Goal: Transaction & Acquisition: Purchase product/service

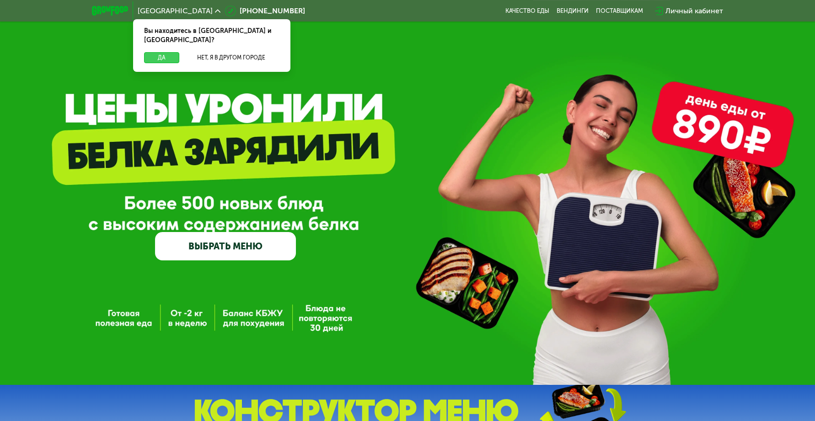
click at [168, 52] on button "Да" at bounding box center [161, 57] width 35 height 11
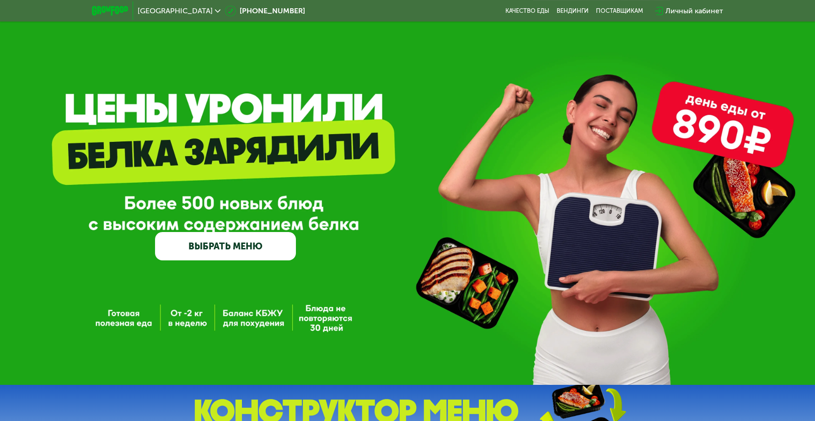
click at [264, 247] on link "ВЫБРАТЬ МЕНЮ" at bounding box center [225, 246] width 141 height 28
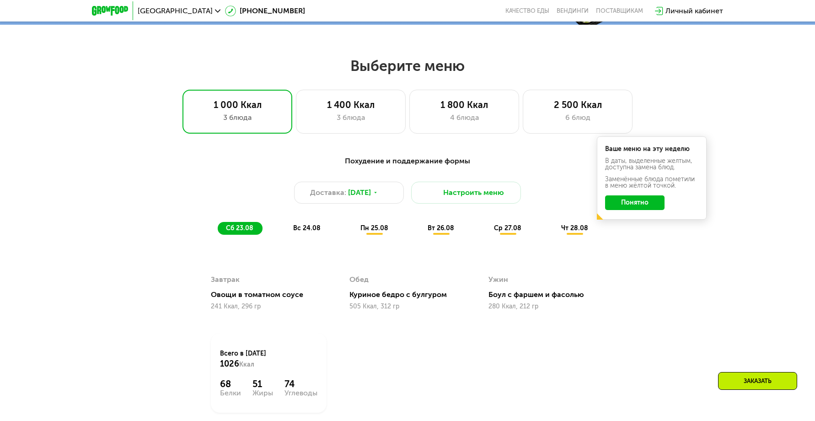
scroll to position [421, 0]
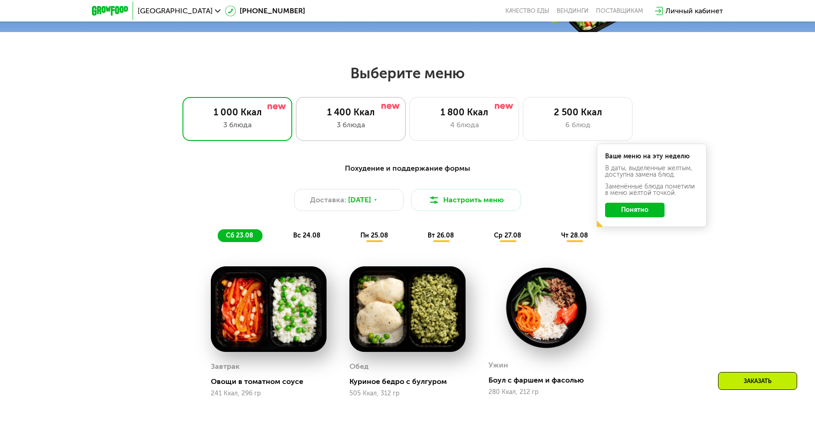
click at [348, 130] on div "3 блюда" at bounding box center [351, 124] width 91 height 11
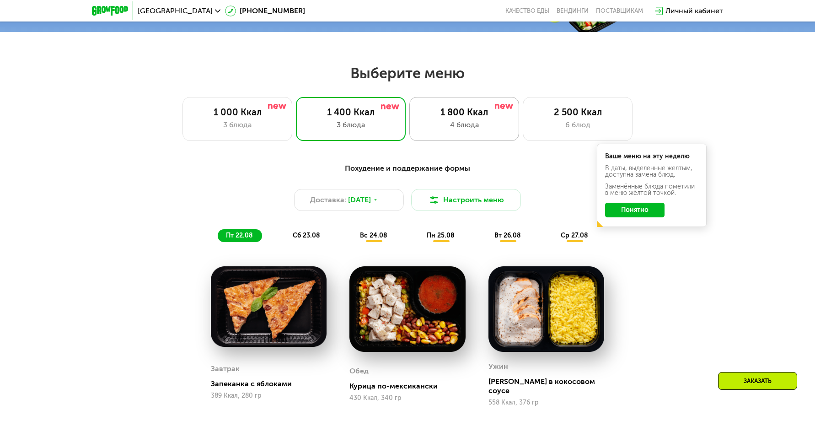
click at [428, 118] on div "1 800 Ккал" at bounding box center [464, 112] width 91 height 11
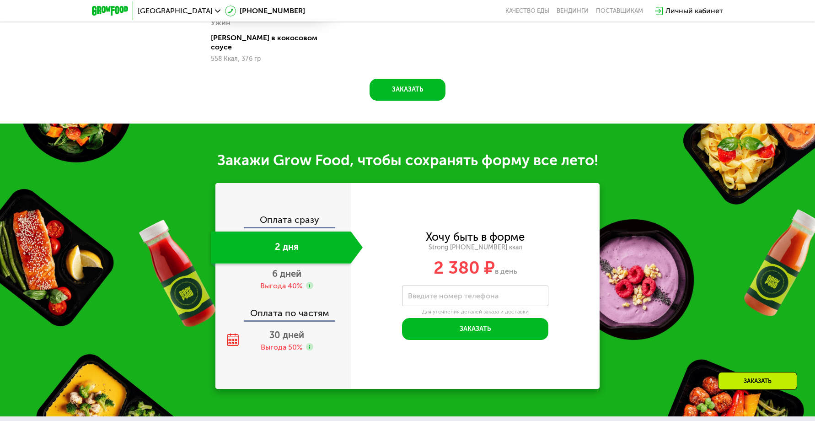
scroll to position [925, 0]
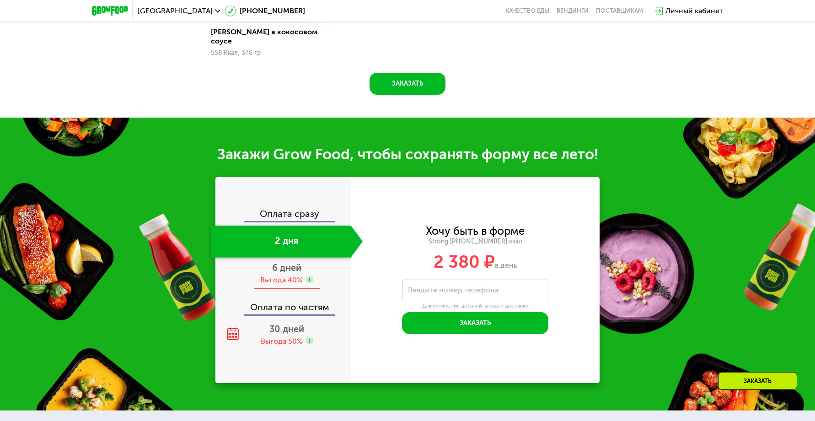
click at [305, 258] on div "6 дней Выгода 40%" at bounding box center [287, 274] width 152 height 32
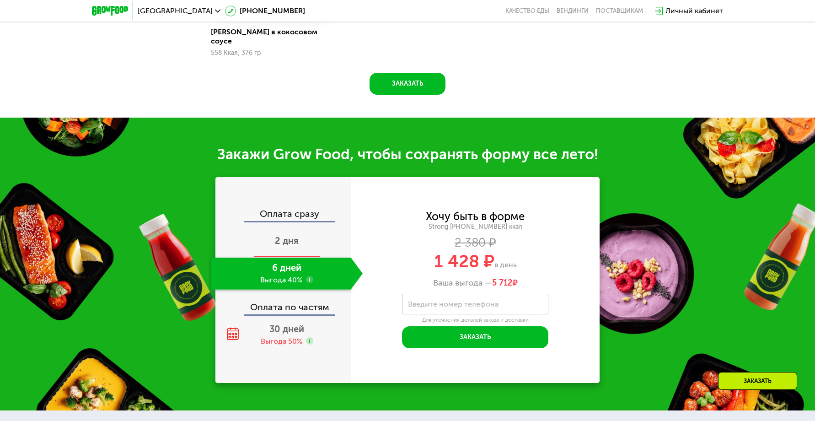
click at [304, 232] on div "2 дня" at bounding box center [287, 242] width 152 height 32
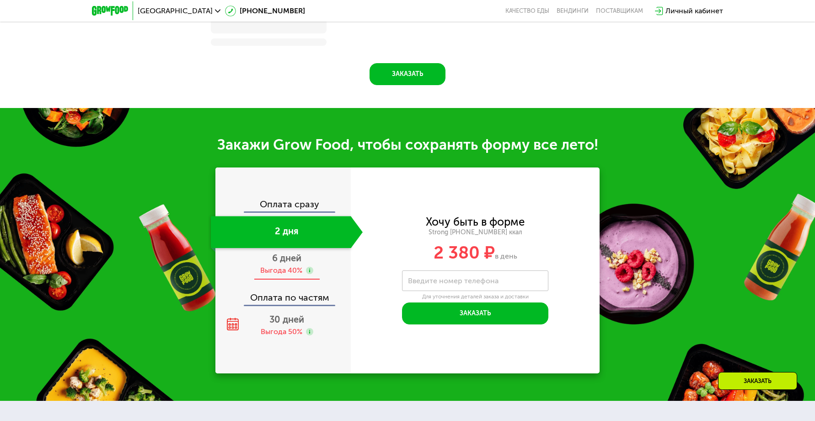
click at [304, 266] on div "6 дней Выгода 40%" at bounding box center [287, 264] width 152 height 32
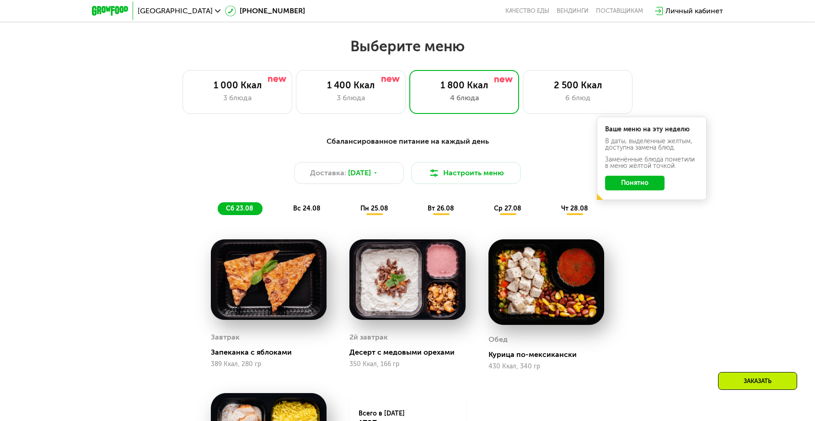
scroll to position [376, 0]
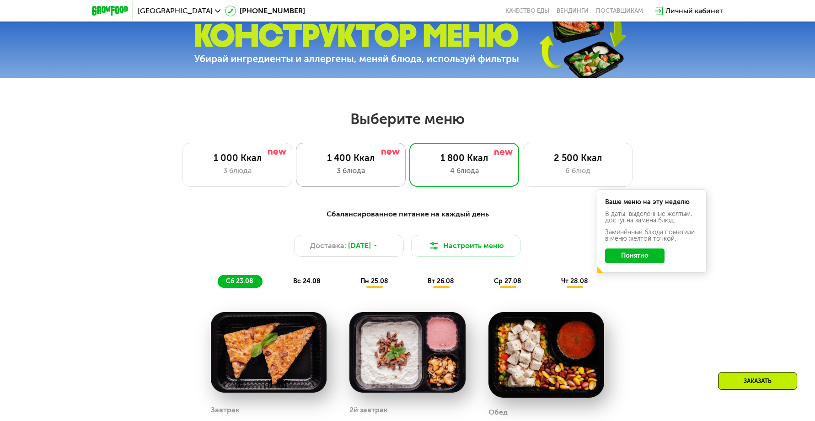
click at [370, 170] on div "3 блюда" at bounding box center [351, 170] width 91 height 11
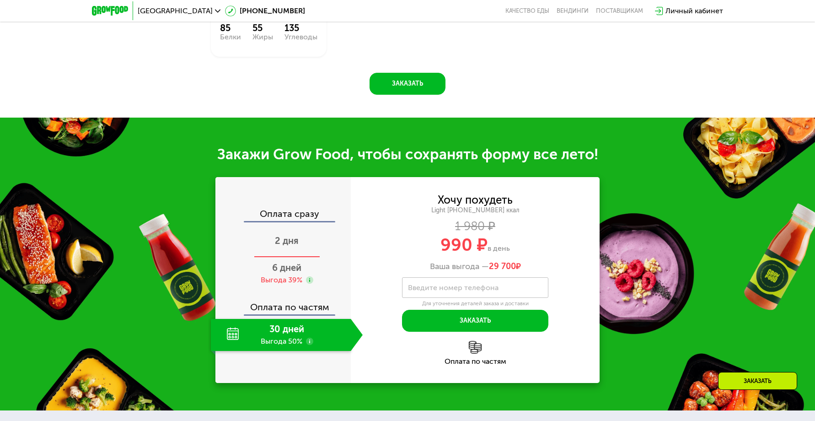
scroll to position [925, 0]
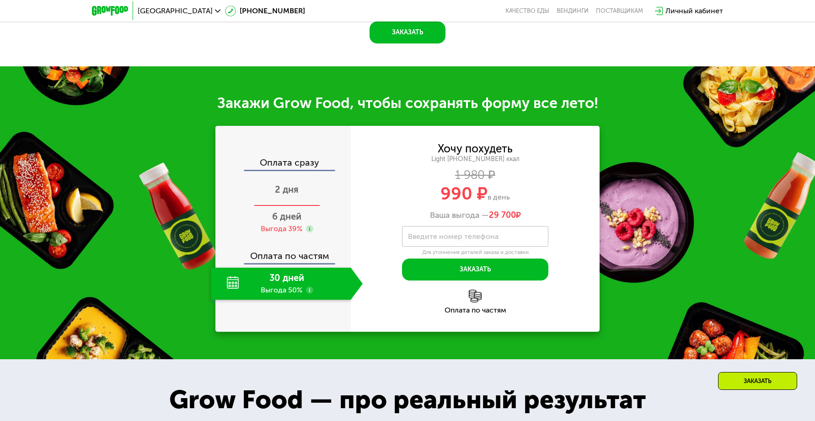
click at [304, 191] on div "2 дня" at bounding box center [287, 190] width 152 height 32
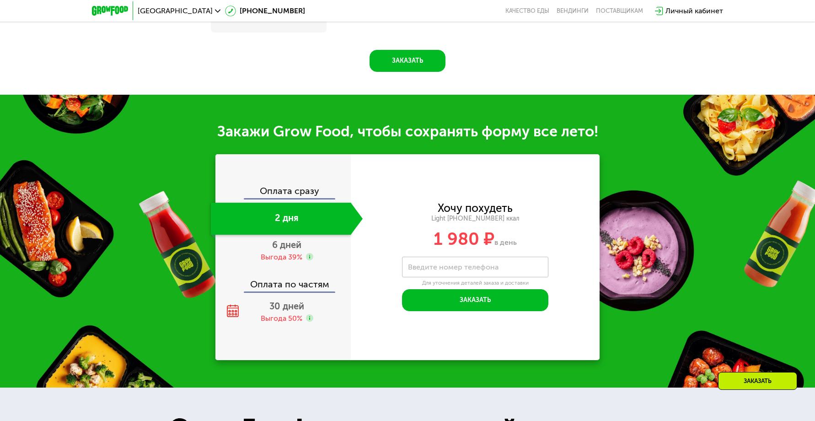
scroll to position [962, 0]
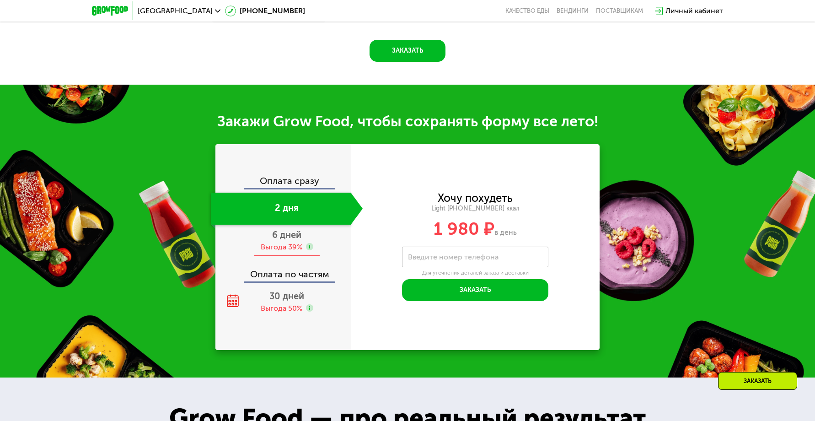
click at [303, 242] on div "Выгода 39%" at bounding box center [287, 247] width 53 height 10
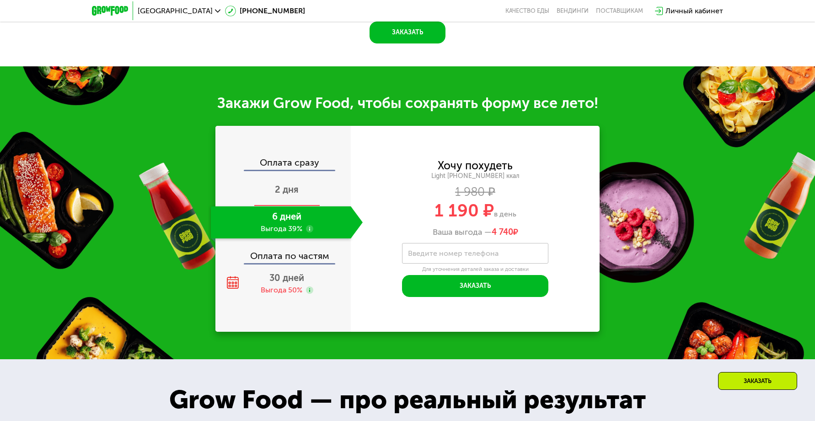
click at [299, 181] on div "2 дня" at bounding box center [287, 190] width 152 height 32
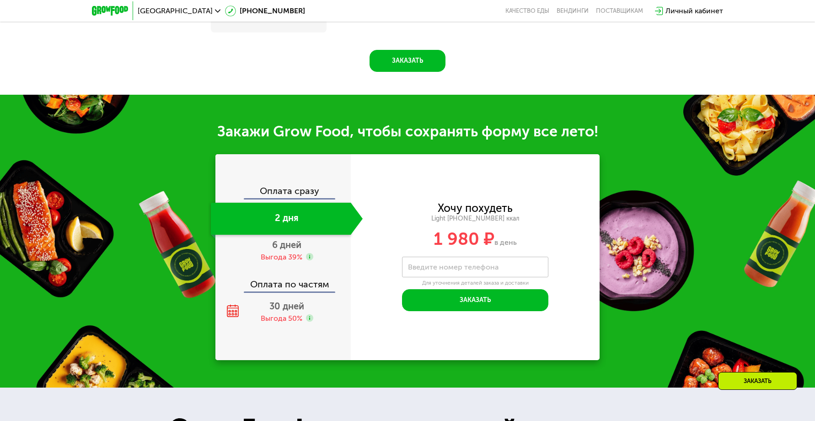
scroll to position [925, 0]
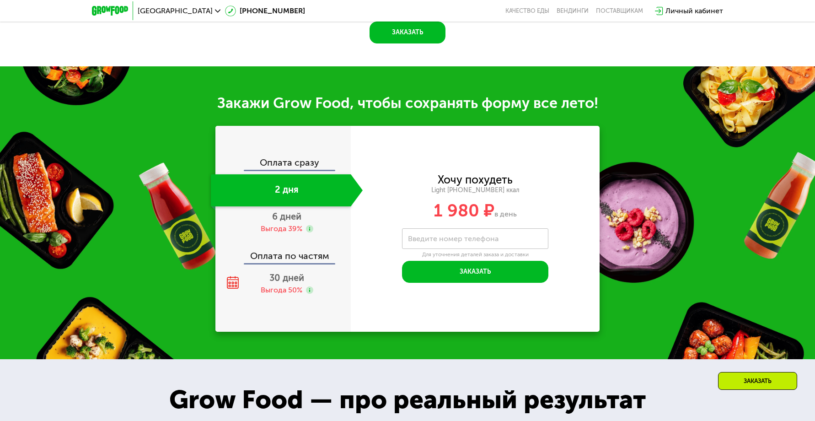
click at [304, 158] on div "Оплата сразу" at bounding box center [283, 164] width 134 height 12
click at [312, 158] on div "Оплата сразу" at bounding box center [283, 164] width 134 height 12
click at [290, 158] on div "Оплата сразу" at bounding box center [283, 164] width 134 height 12
drag, startPoint x: 276, startPoint y: 156, endPoint x: 284, endPoint y: 175, distance: 20.7
click at [276, 158] on div "Оплата сразу" at bounding box center [283, 164] width 134 height 12
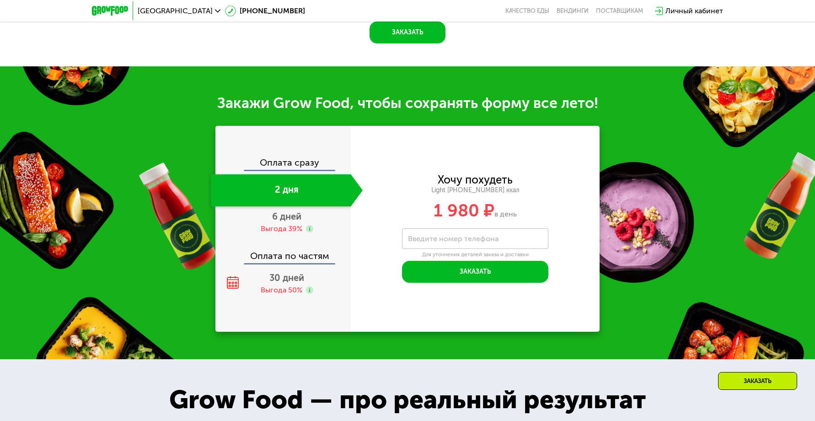
click at [284, 176] on div "2 дня" at bounding box center [281, 190] width 140 height 32
drag, startPoint x: 295, startPoint y: 198, endPoint x: 297, endPoint y: 208, distance: 9.9
click at [295, 199] on div "2 дня" at bounding box center [281, 190] width 140 height 32
click at [298, 213] on span "6 дней" at bounding box center [286, 216] width 29 height 11
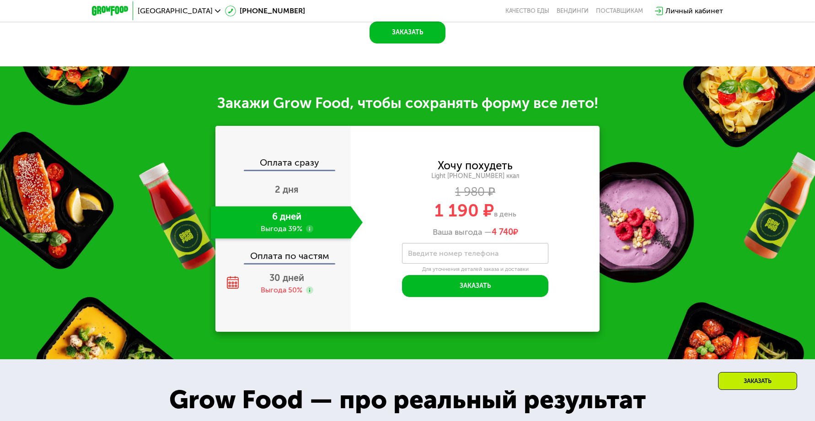
click at [298, 160] on div "Оплата сразу" at bounding box center [283, 164] width 134 height 12
click at [303, 183] on div "2 дня" at bounding box center [287, 190] width 152 height 32
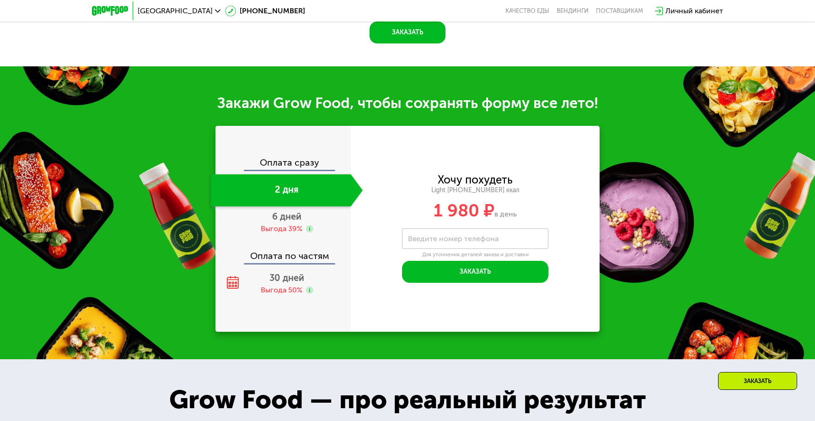
click at [300, 158] on div "Оплата сразу" at bounding box center [283, 164] width 134 height 12
click at [304, 193] on div "2 дня" at bounding box center [281, 190] width 140 height 32
click at [306, 231] on div "6 дней Выгода 39%" at bounding box center [287, 222] width 152 height 32
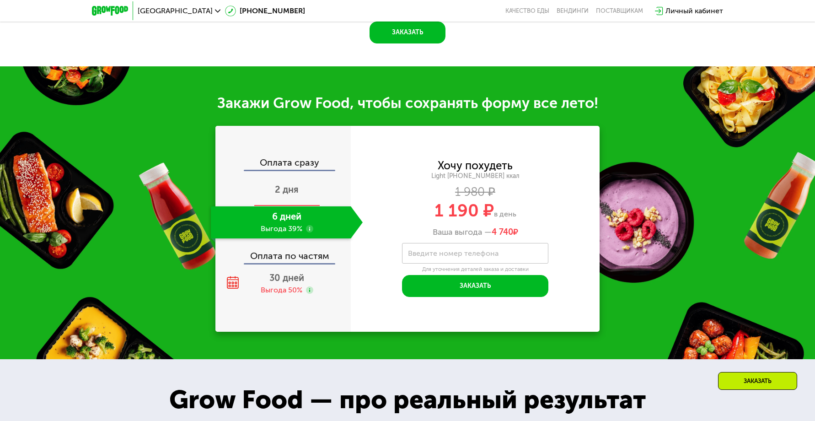
click at [305, 183] on div "2 дня" at bounding box center [287, 190] width 152 height 32
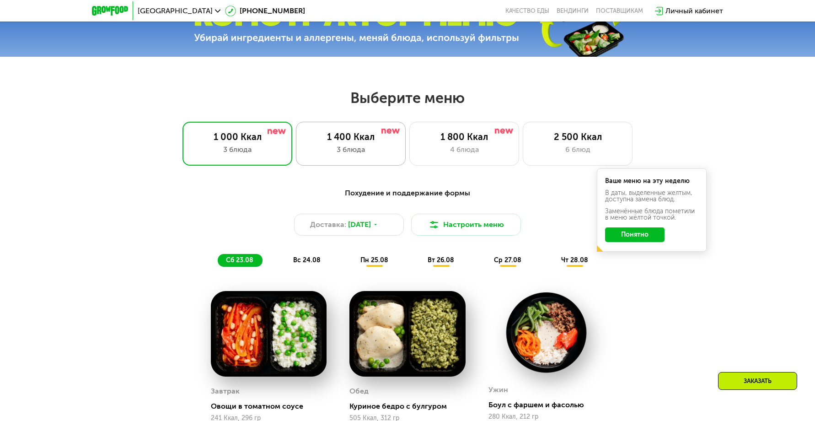
scroll to position [391, 0]
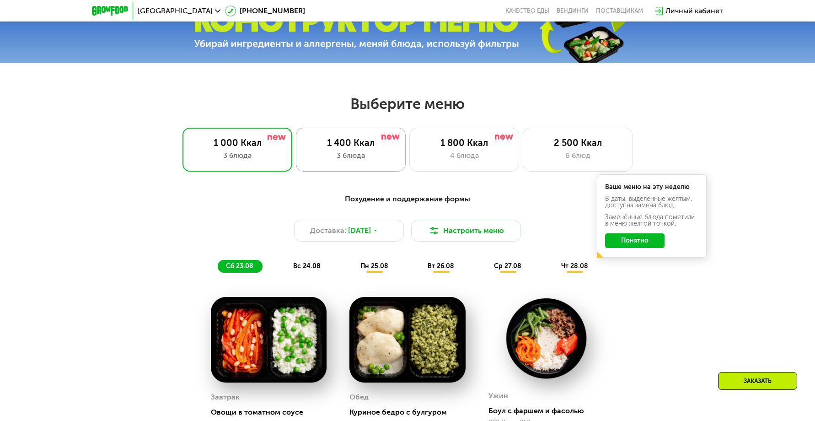
click at [349, 148] on div "1 400 Ккал" at bounding box center [351, 142] width 91 height 11
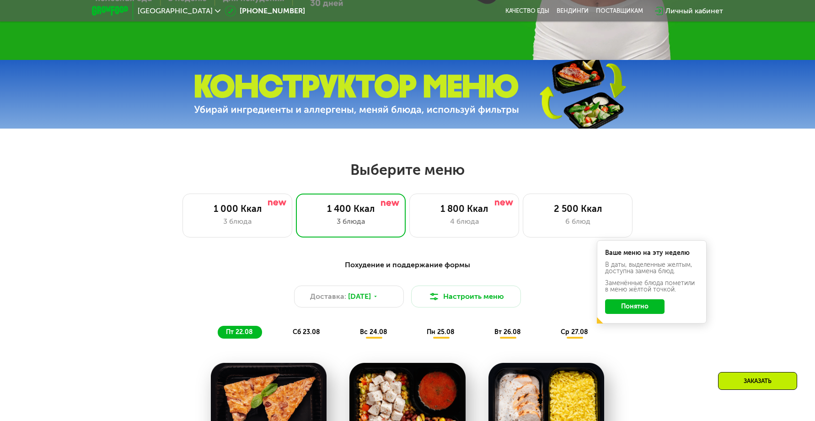
scroll to position [307, 0]
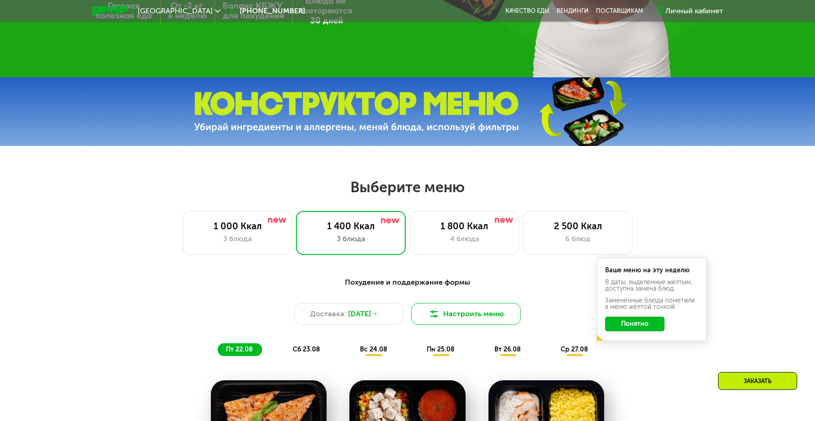
click at [445, 315] on button "Настроить меню" at bounding box center [466, 314] width 110 height 22
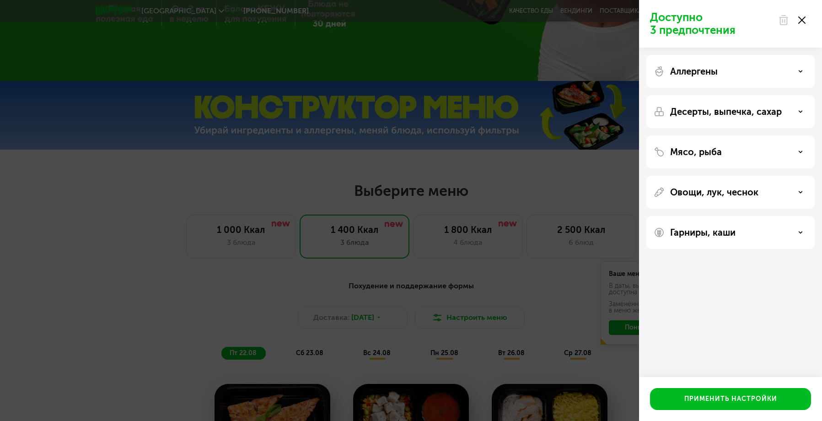
click at [444, 263] on div "Доступно 3 предпочтения Аллергены Десерты, выпечка, сахар Мясо, рыба Овощи, лук…" at bounding box center [411, 210] width 822 height 421
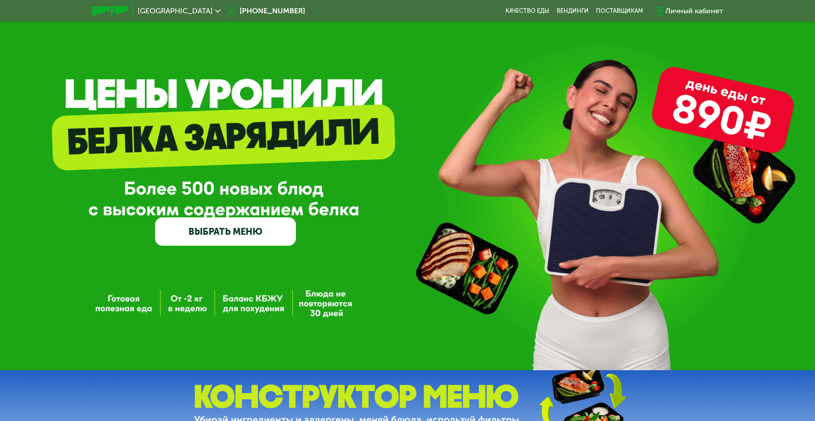
scroll to position [0, 0]
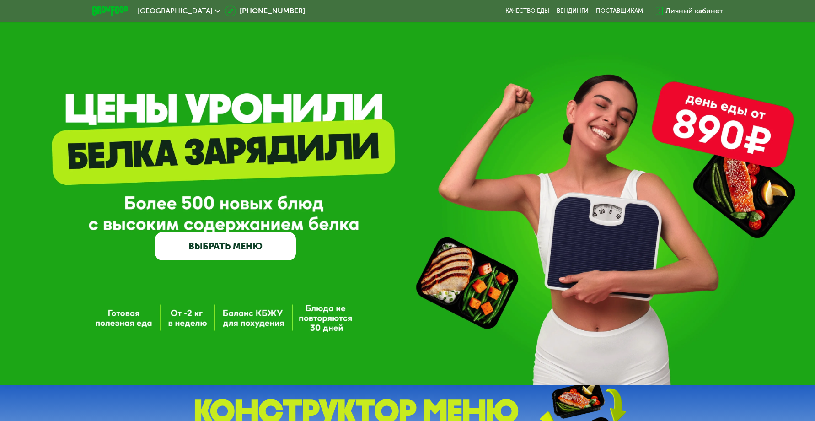
click at [278, 249] on link "ВЫБРАТЬ МЕНЮ" at bounding box center [225, 246] width 141 height 28
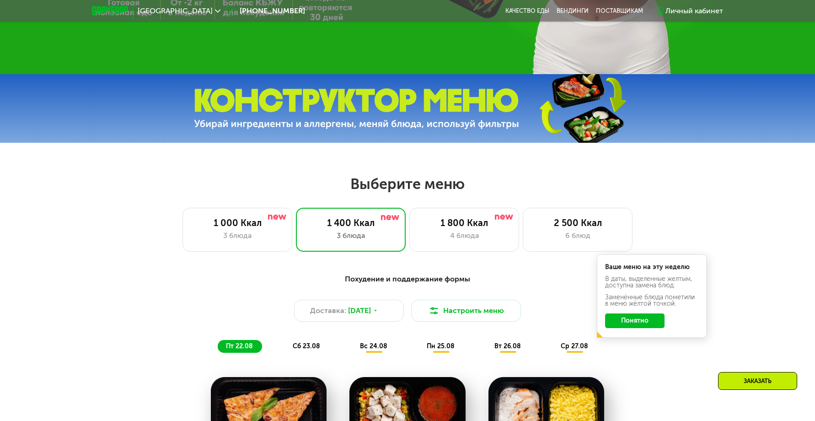
scroll to position [376, 0]
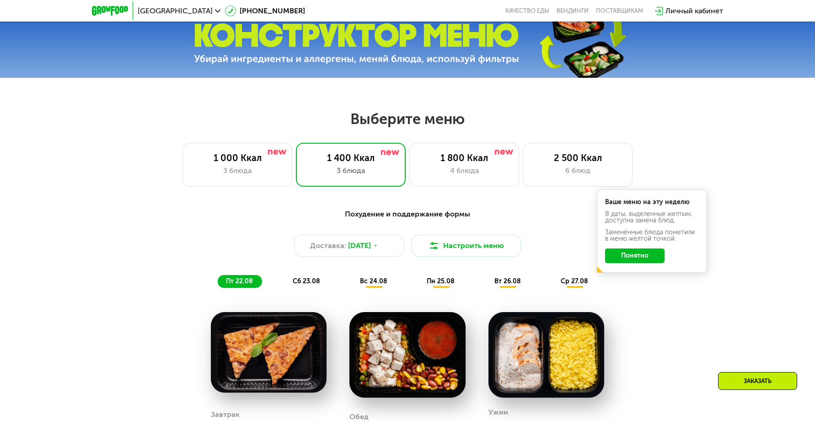
click at [630, 259] on button "Понятно" at bounding box center [634, 255] width 59 height 15
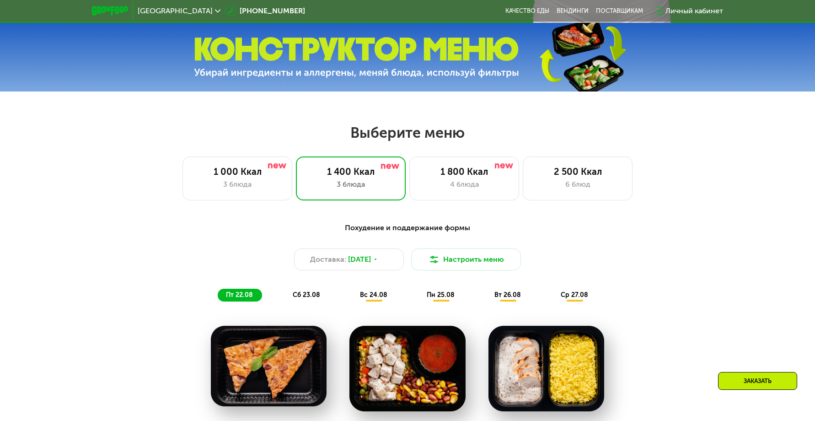
scroll to position [366, 0]
